Goal: Information Seeking & Learning: Learn about a topic

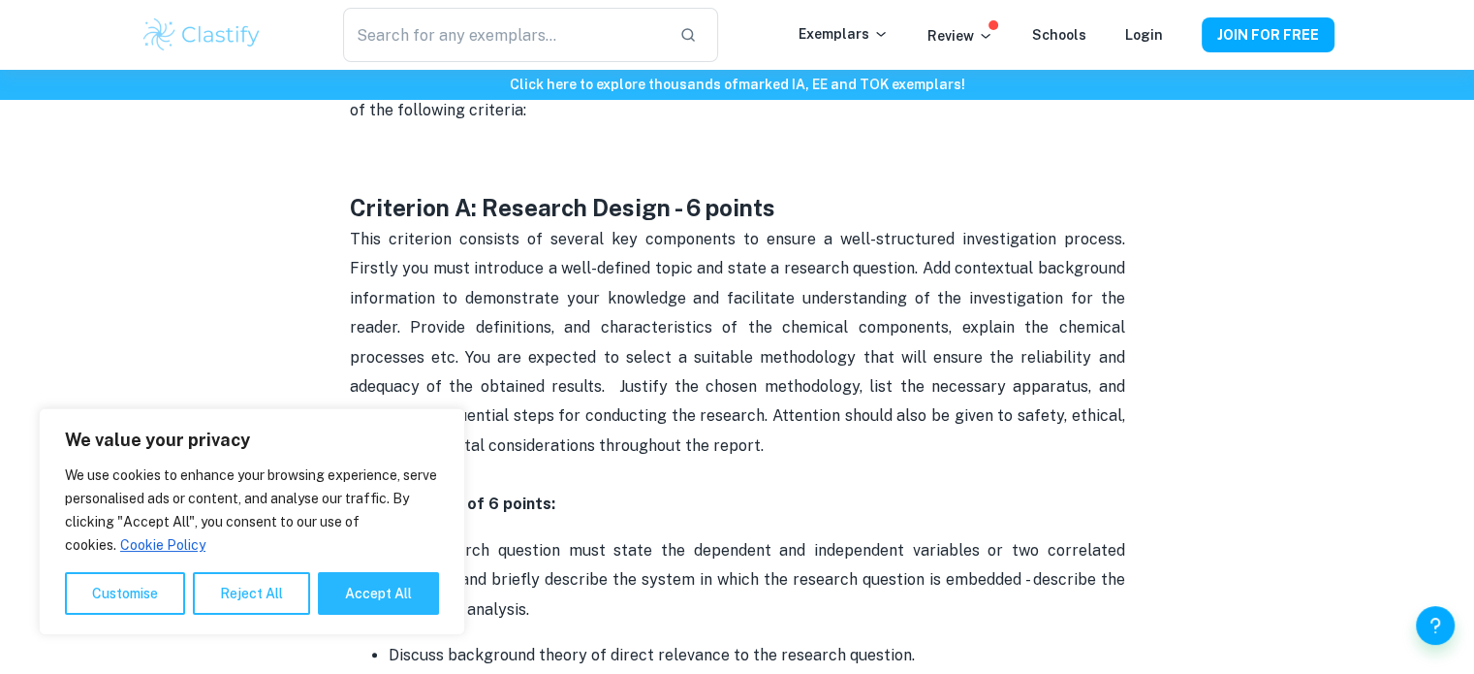
scroll to position [1050, 0]
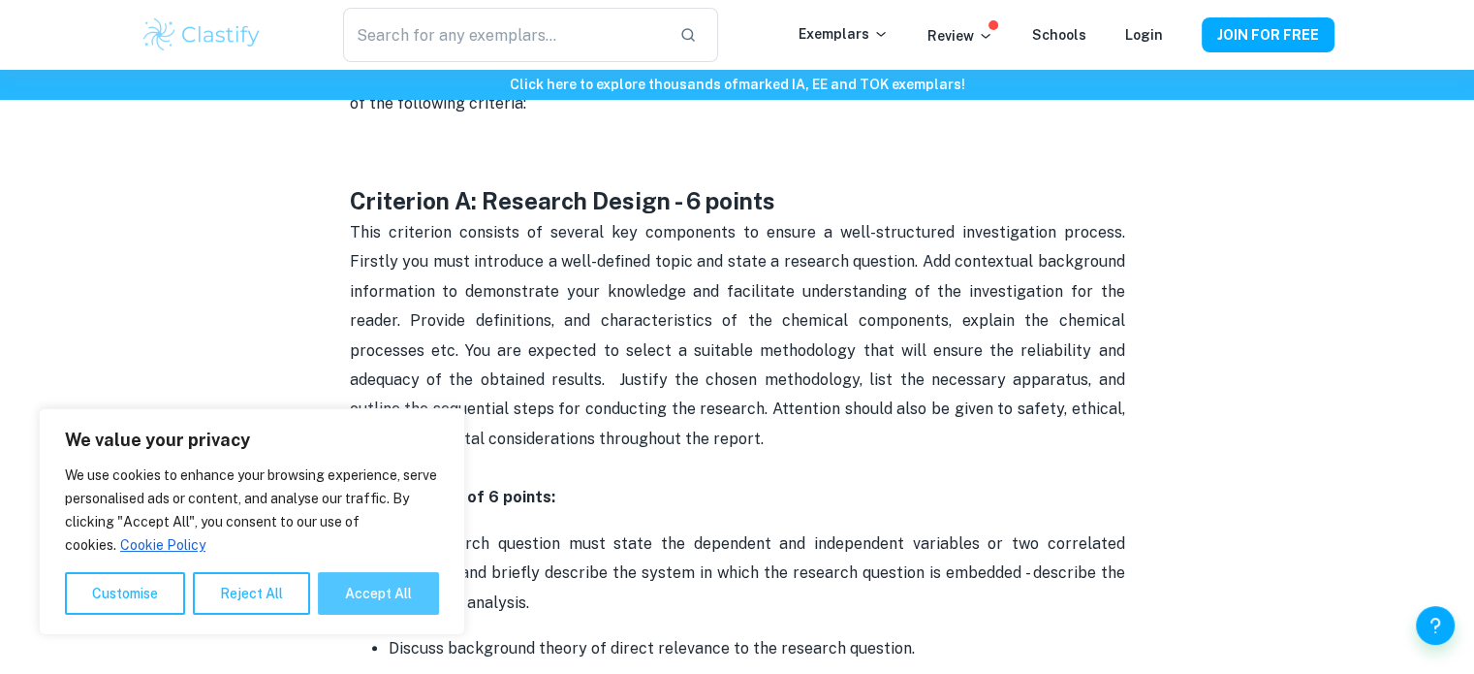
click at [349, 591] on button "Accept All" at bounding box center [378, 593] width 121 height 43
checkbox input "true"
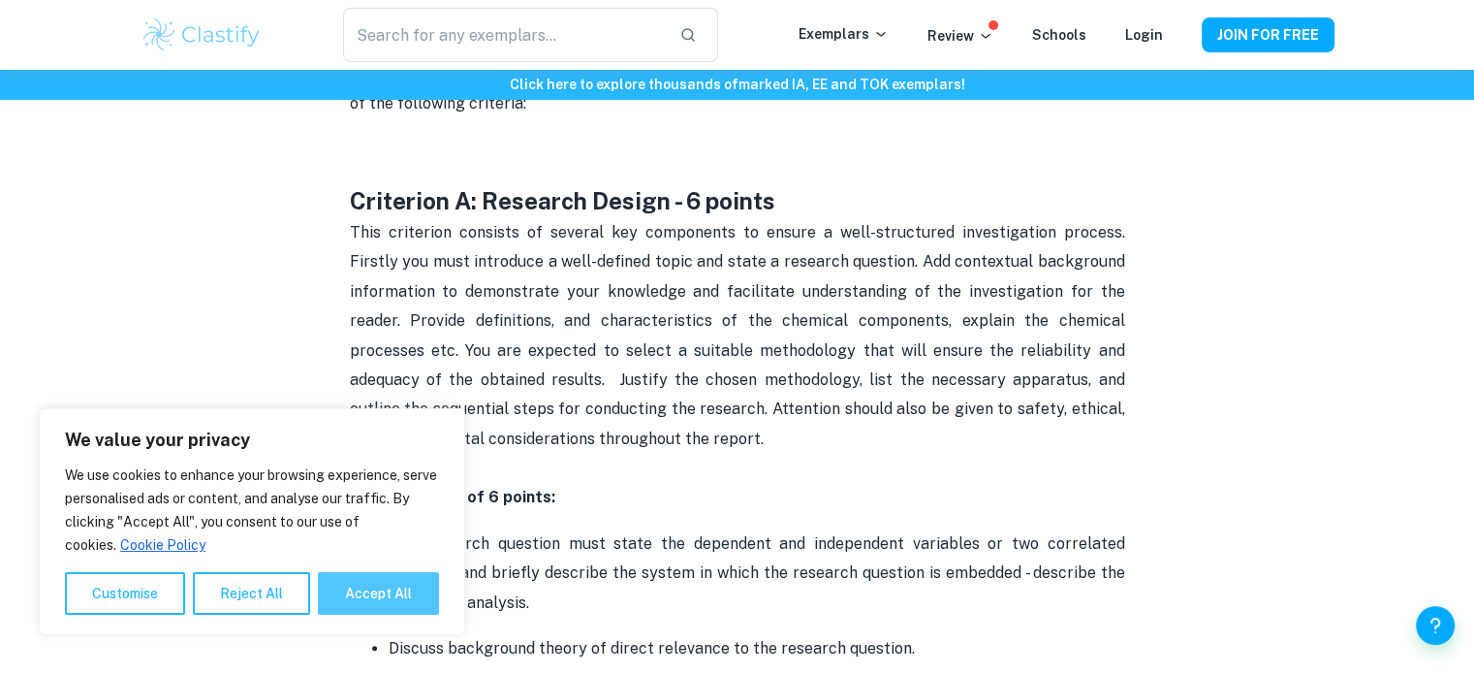
checkbox input "true"
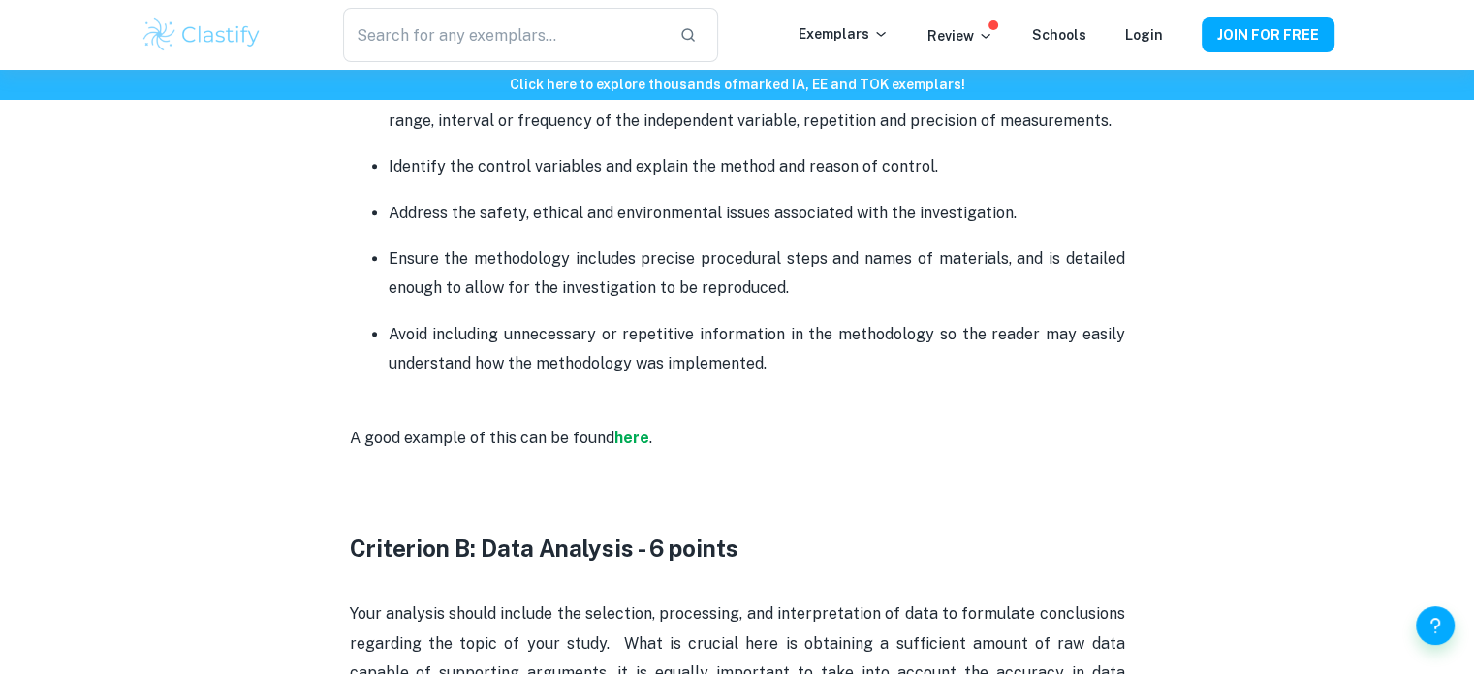
scroll to position [1855, 0]
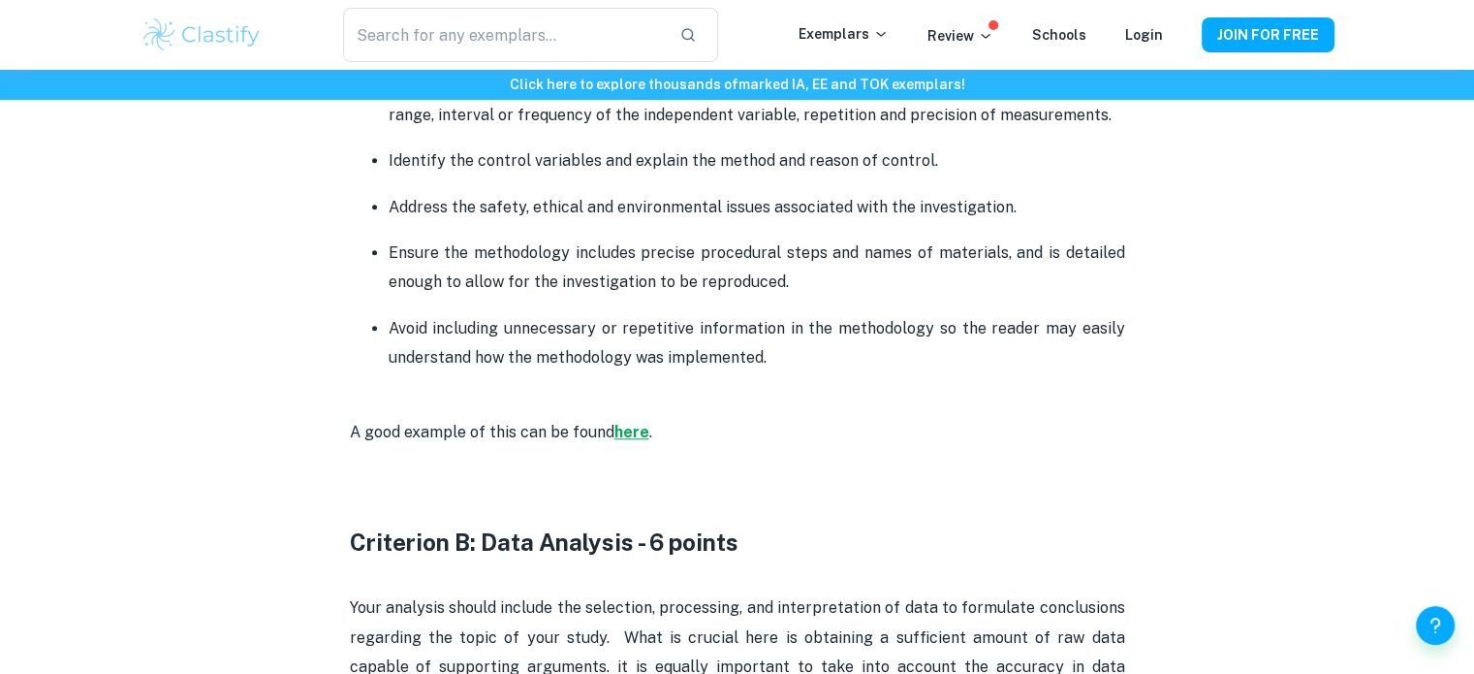
click at [625, 425] on strong "here" at bounding box center [631, 432] width 35 height 18
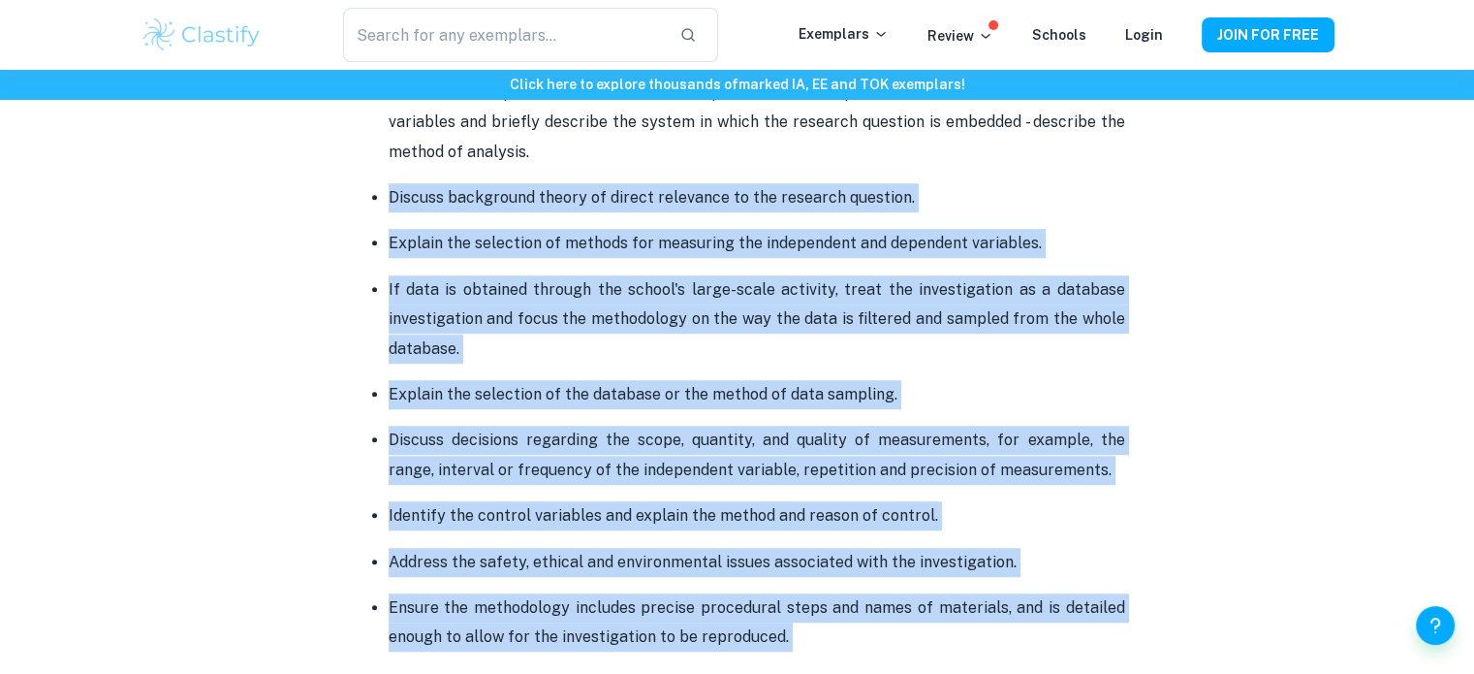
scroll to position [1706, 0]
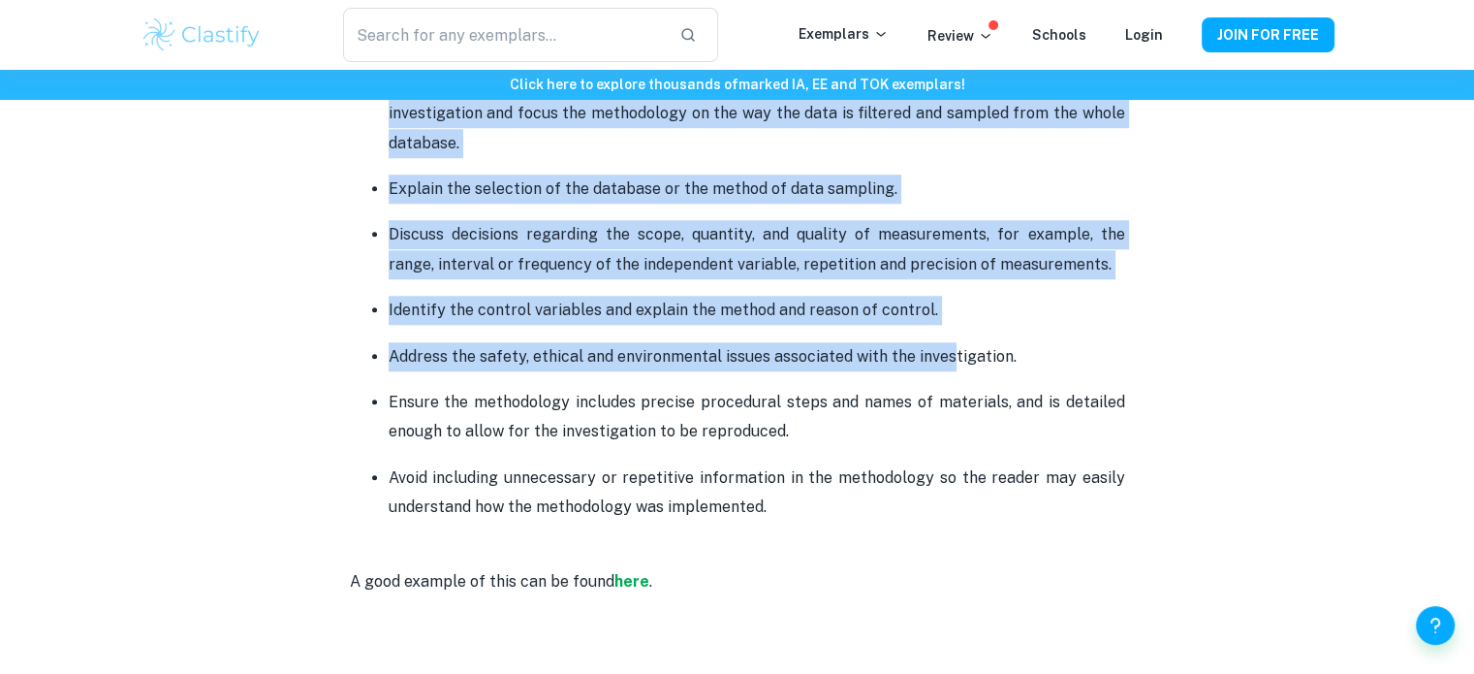
drag, startPoint x: 391, startPoint y: 336, endPoint x: 1076, endPoint y: 468, distance: 697.8
click at [1076, 468] on ul "The research question must state the dependent and independent variables or two…" at bounding box center [737, 197] width 775 height 650
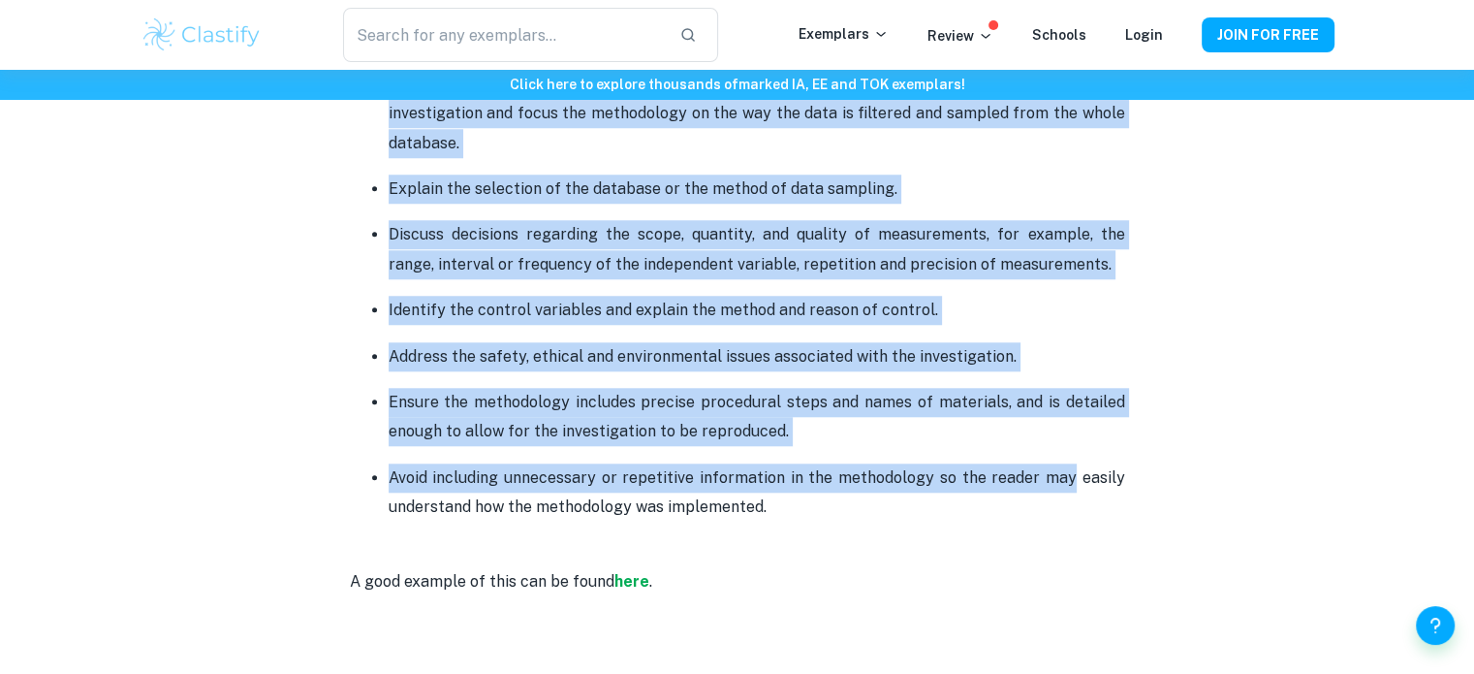
click at [926, 342] on p "Address the safety, ethical and environmental issues associated with the invest…" at bounding box center [757, 356] width 737 height 29
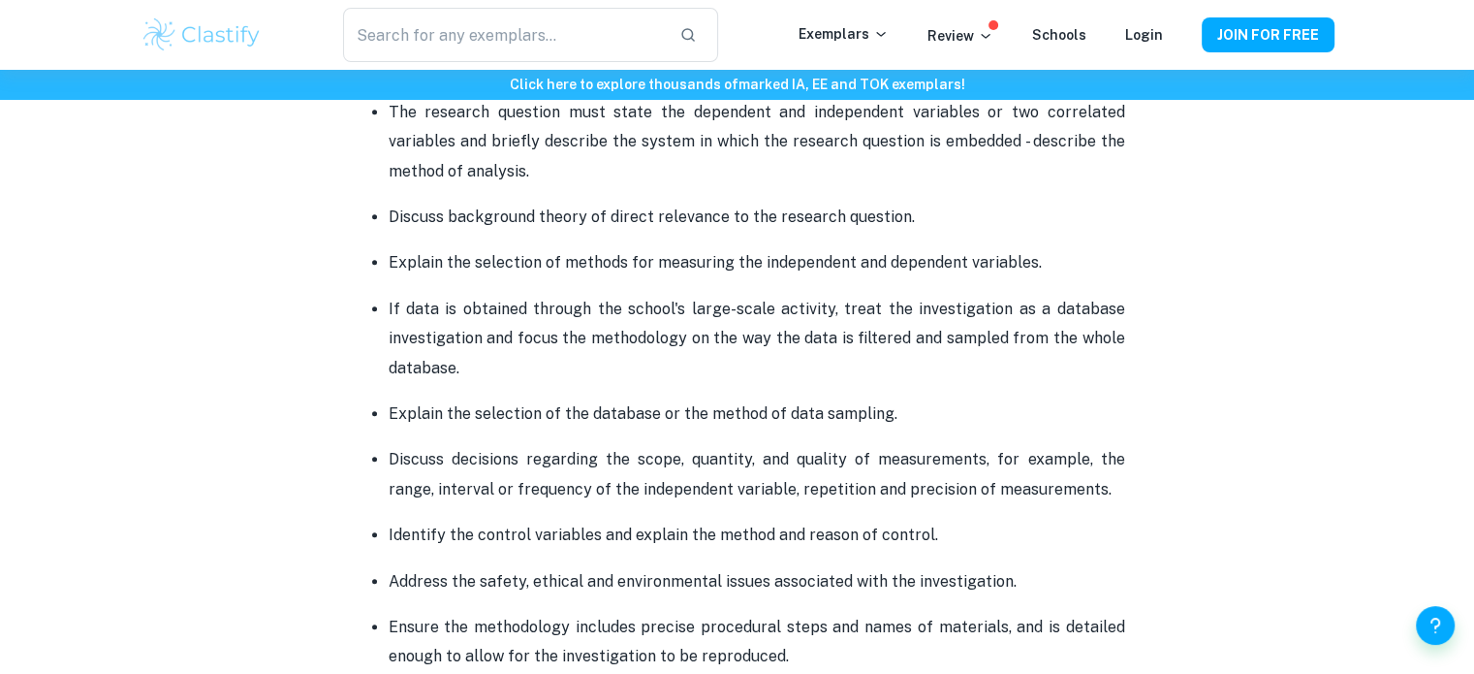
scroll to position [1481, 0]
drag, startPoint x: 896, startPoint y: 415, endPoint x: 389, endPoint y: 222, distance: 542.3
click at [389, 222] on ul "The research question must state the dependent and independent variables or two…" at bounding box center [737, 422] width 775 height 650
copy ul "Discuss background theory of direct relevance to the research question. Explain…"
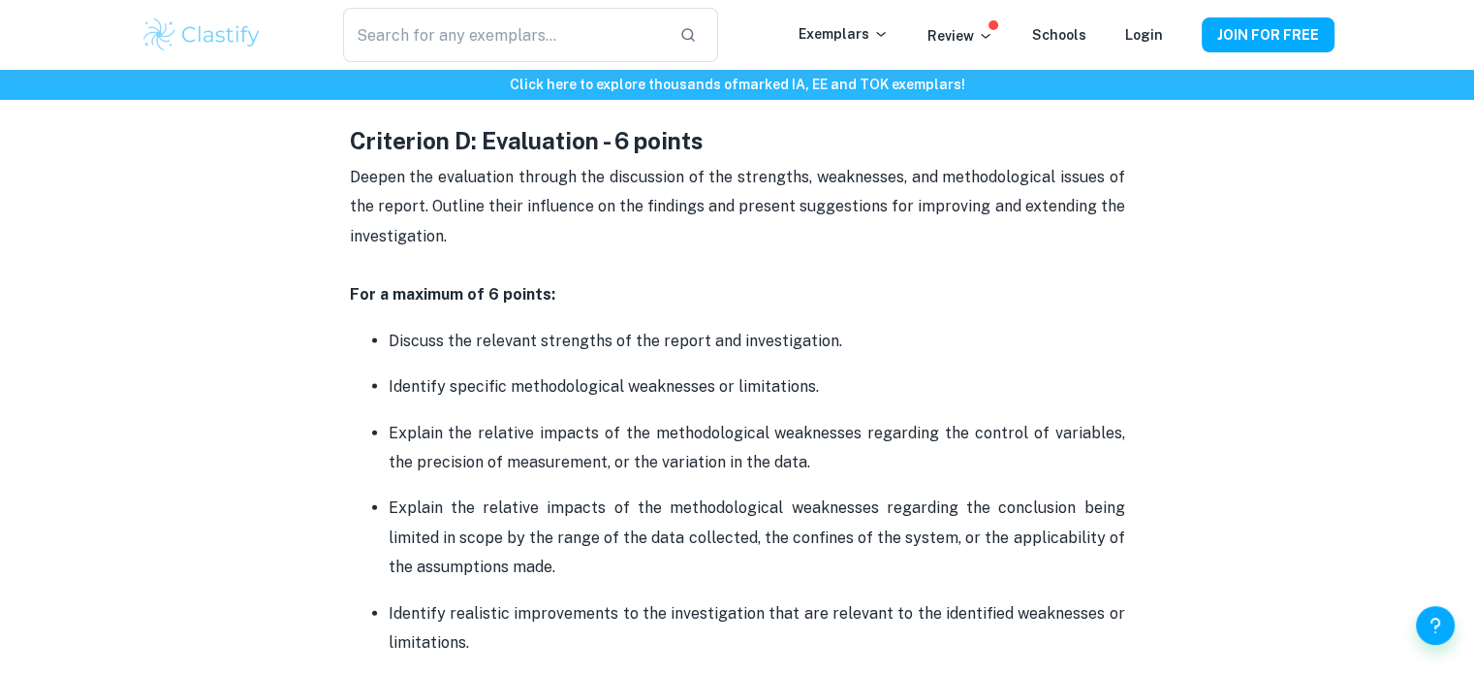
scroll to position [4221, 0]
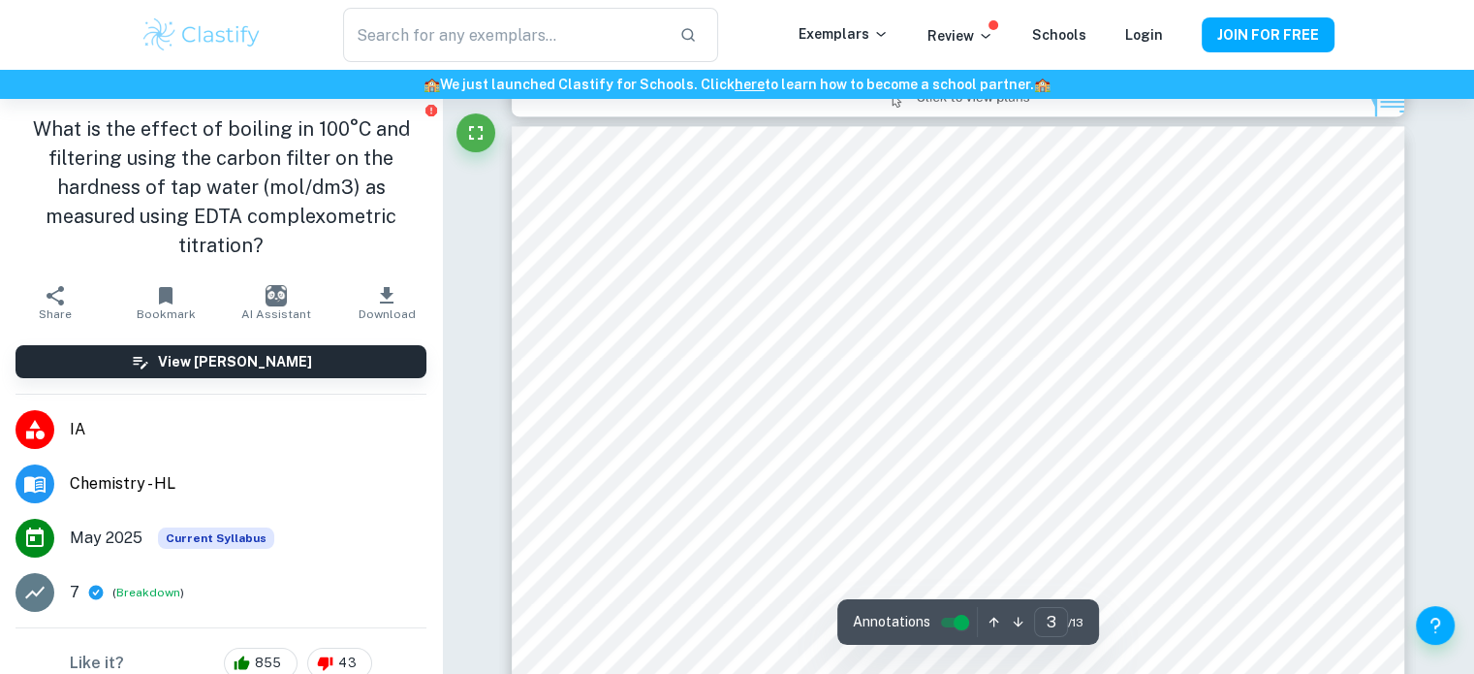
scroll to position [2815, 0]
type input "2"
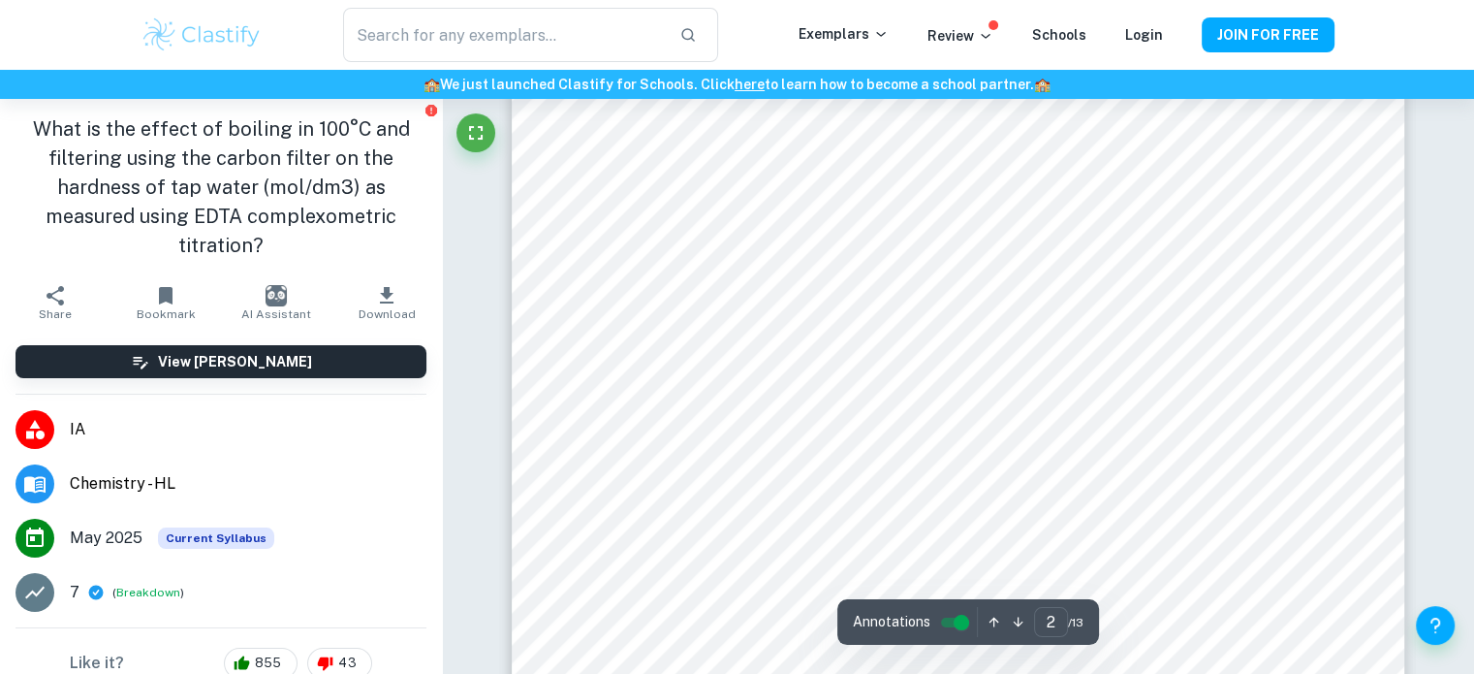
scroll to position [2023, 0]
